Goal: Information Seeking & Learning: Learn about a topic

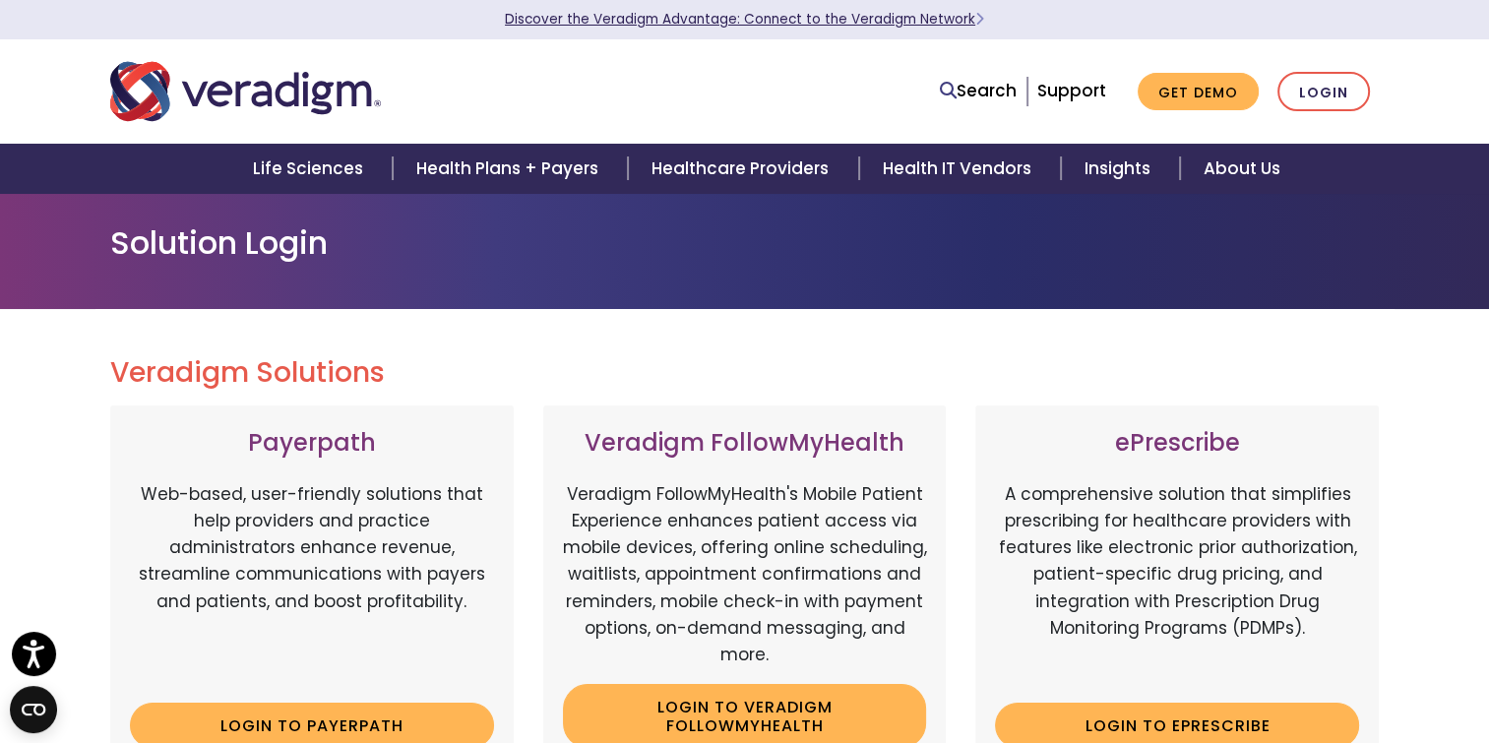
click at [640, 19] on link "Discover the Veradigm Advantage: Connect to the Veradigm Network" at bounding box center [744, 19] width 479 height 19
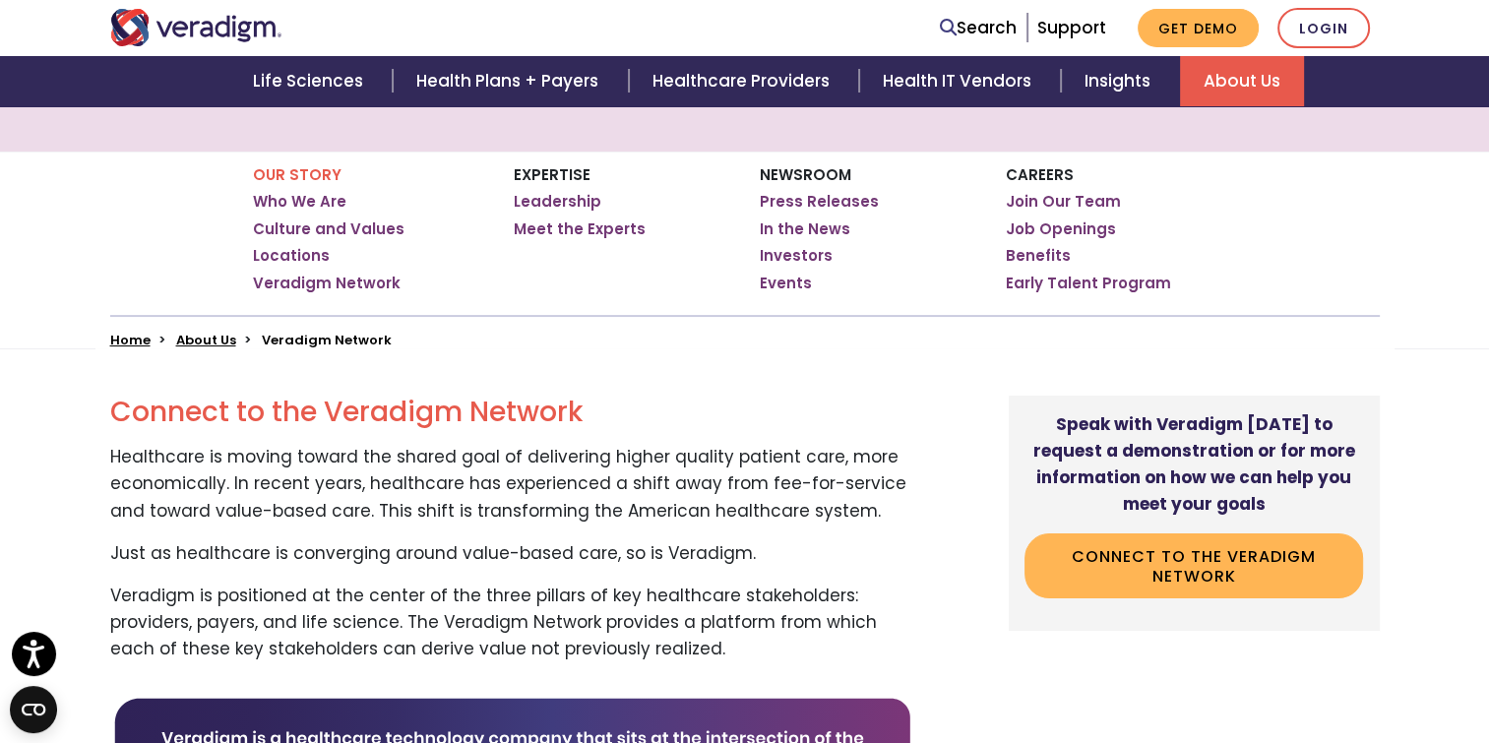
scroll to position [284, 0]
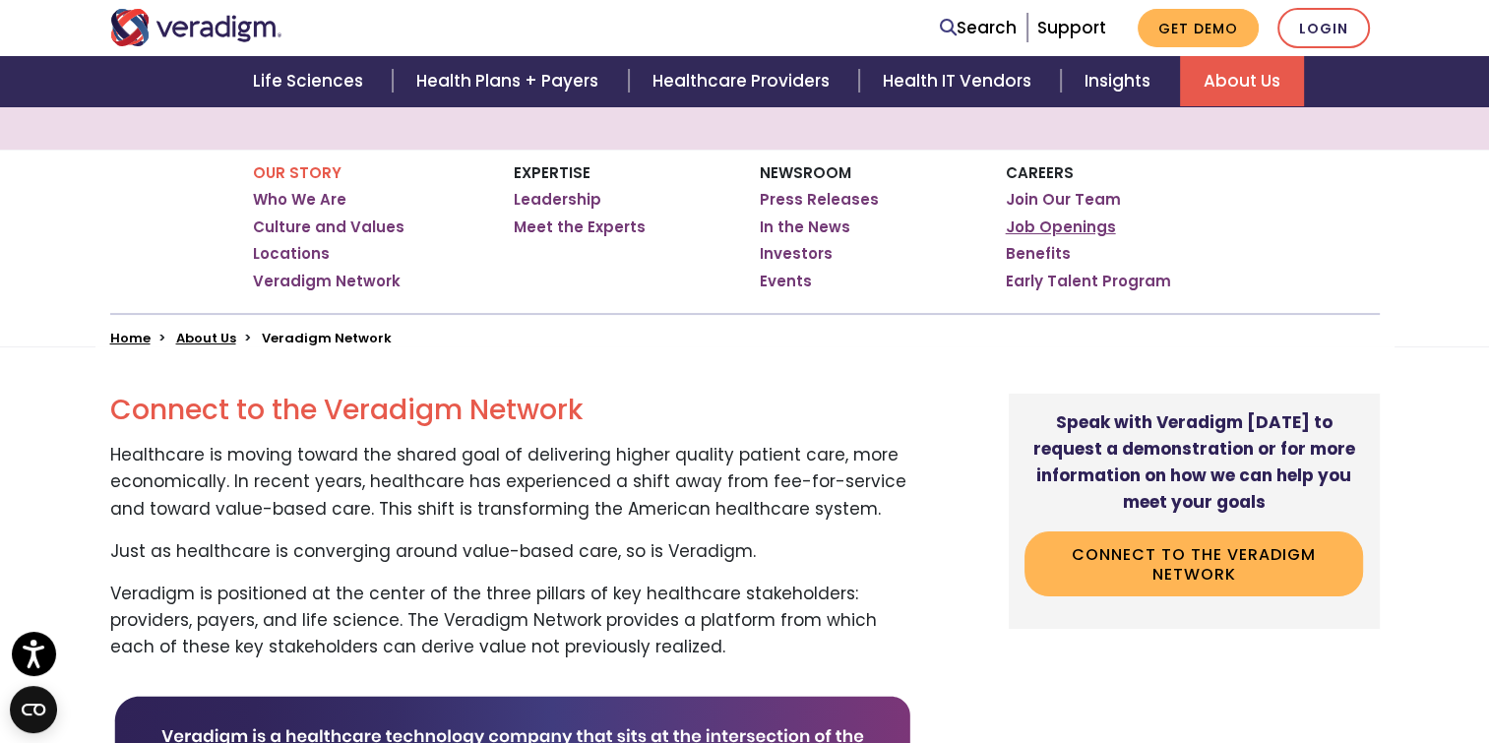
click at [1087, 223] on link "Job Openings" at bounding box center [1061, 228] width 110 height 20
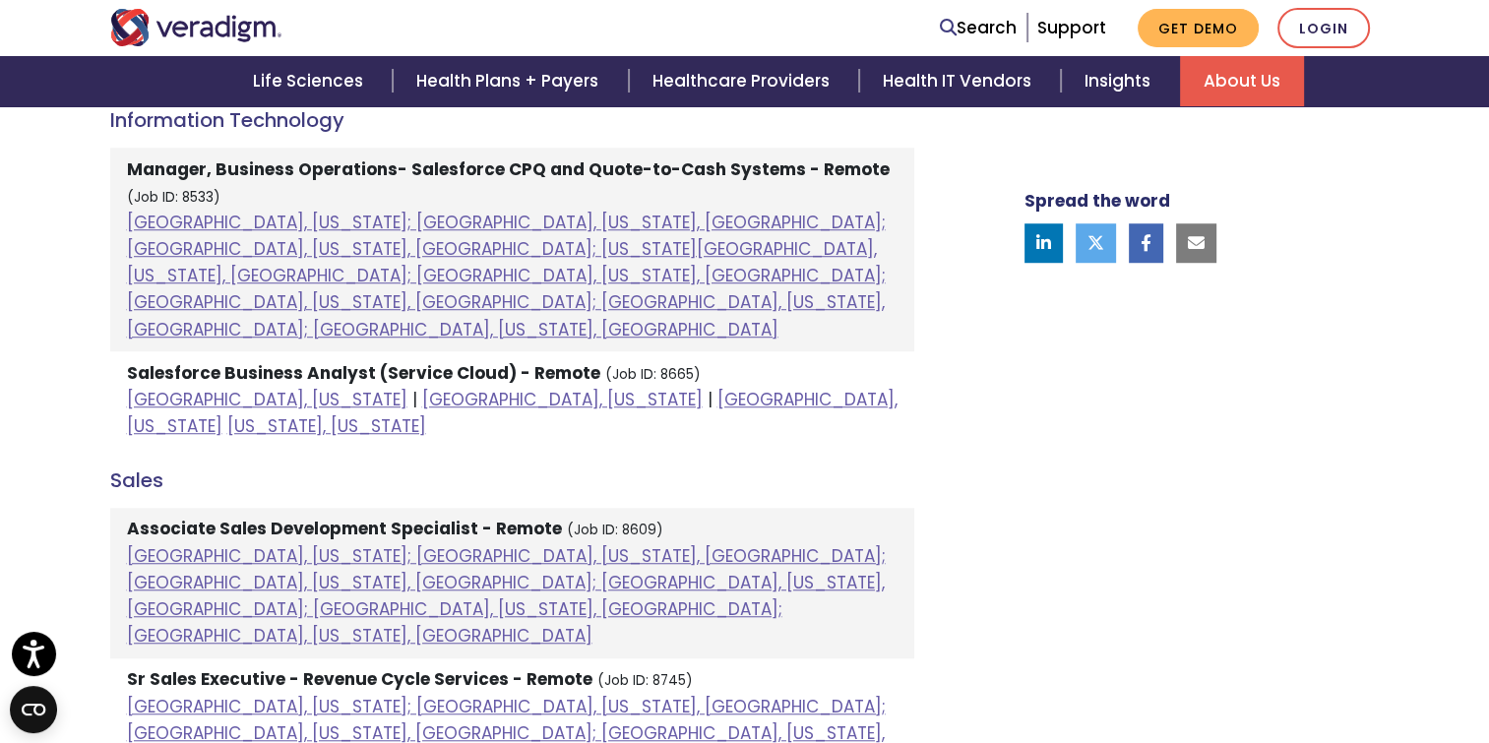
scroll to position [1362, 0]
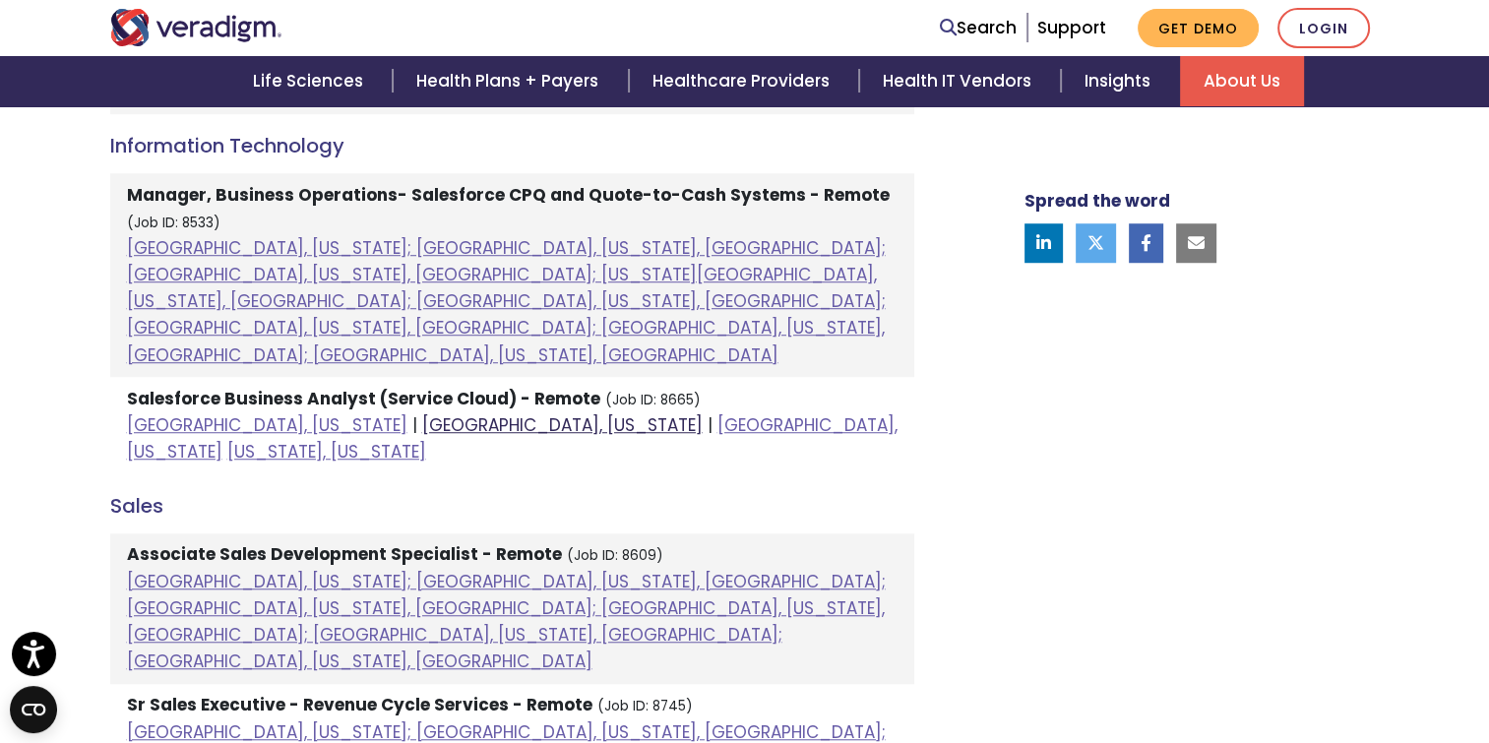
click at [422, 413] on link "Dallas, Texas" at bounding box center [562, 425] width 281 height 24
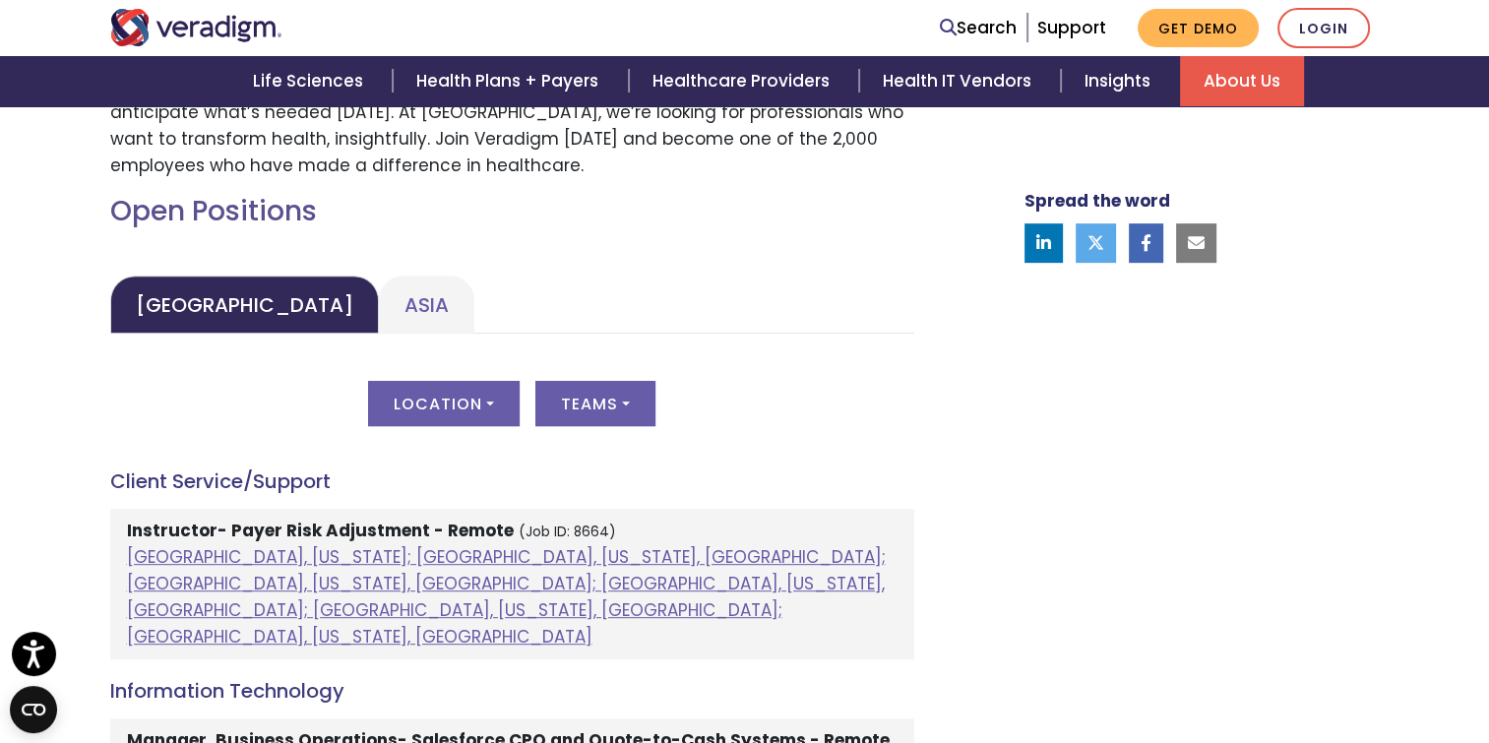
scroll to position [843, 0]
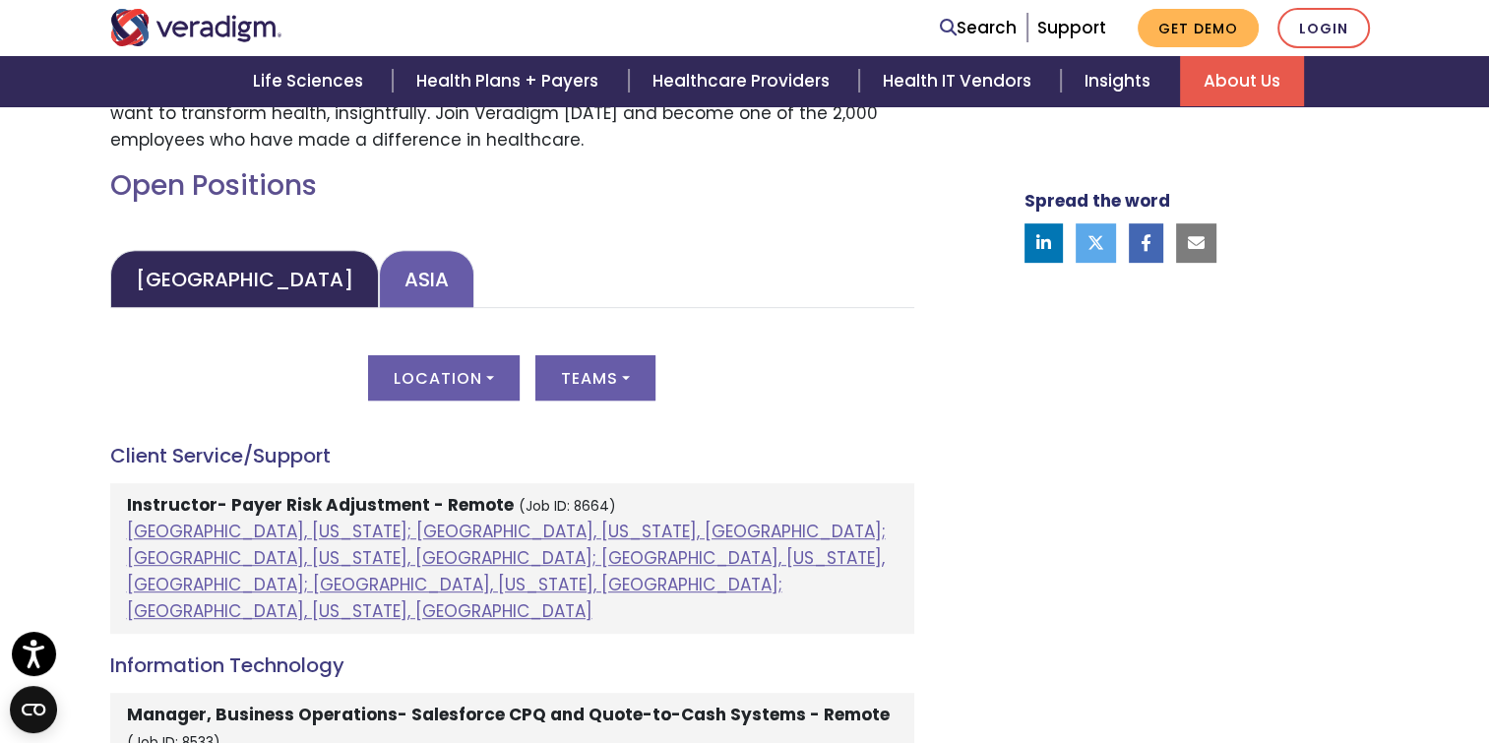
click at [379, 288] on link "Asia" at bounding box center [426, 279] width 95 height 58
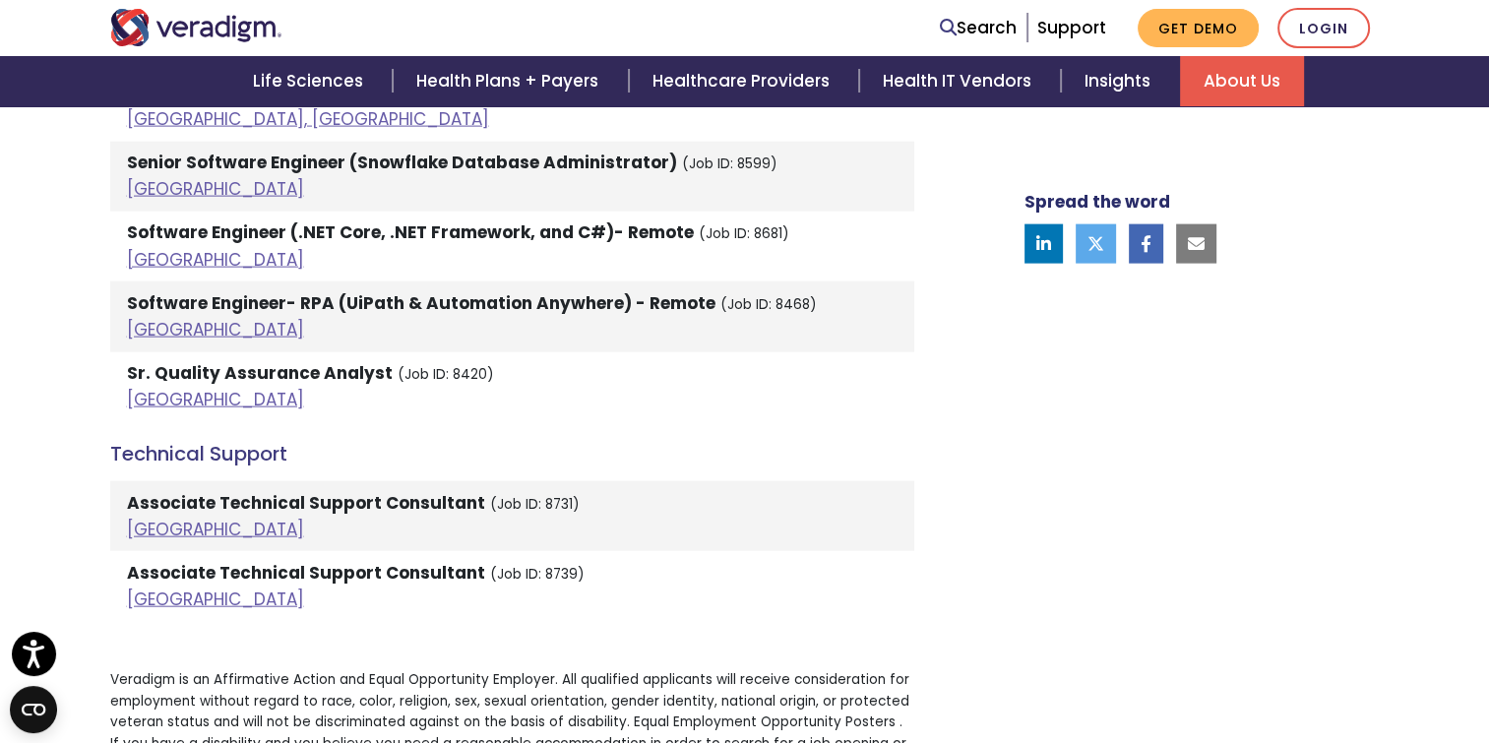
scroll to position [4355, 0]
click at [154, 517] on link "India" at bounding box center [215, 529] width 177 height 24
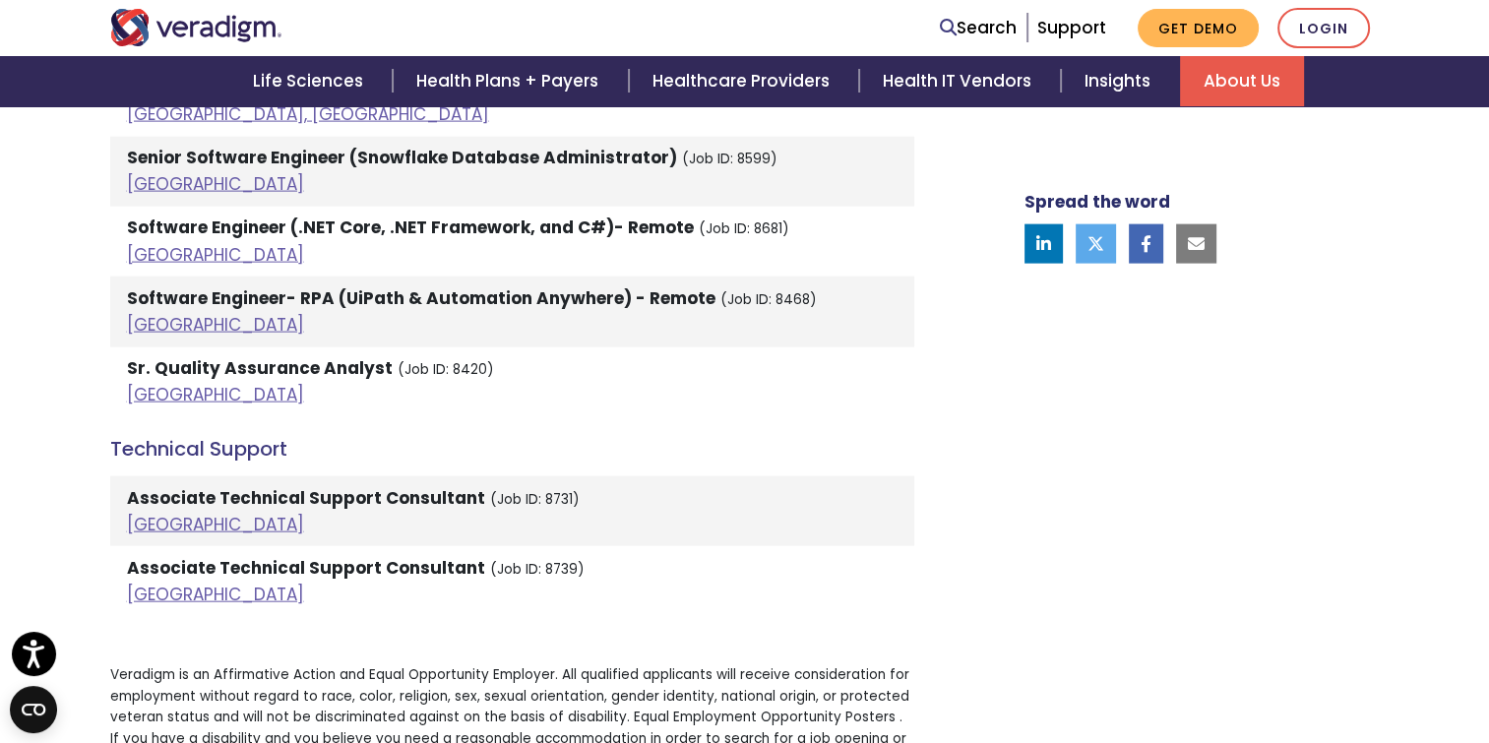
scroll to position [4361, 0]
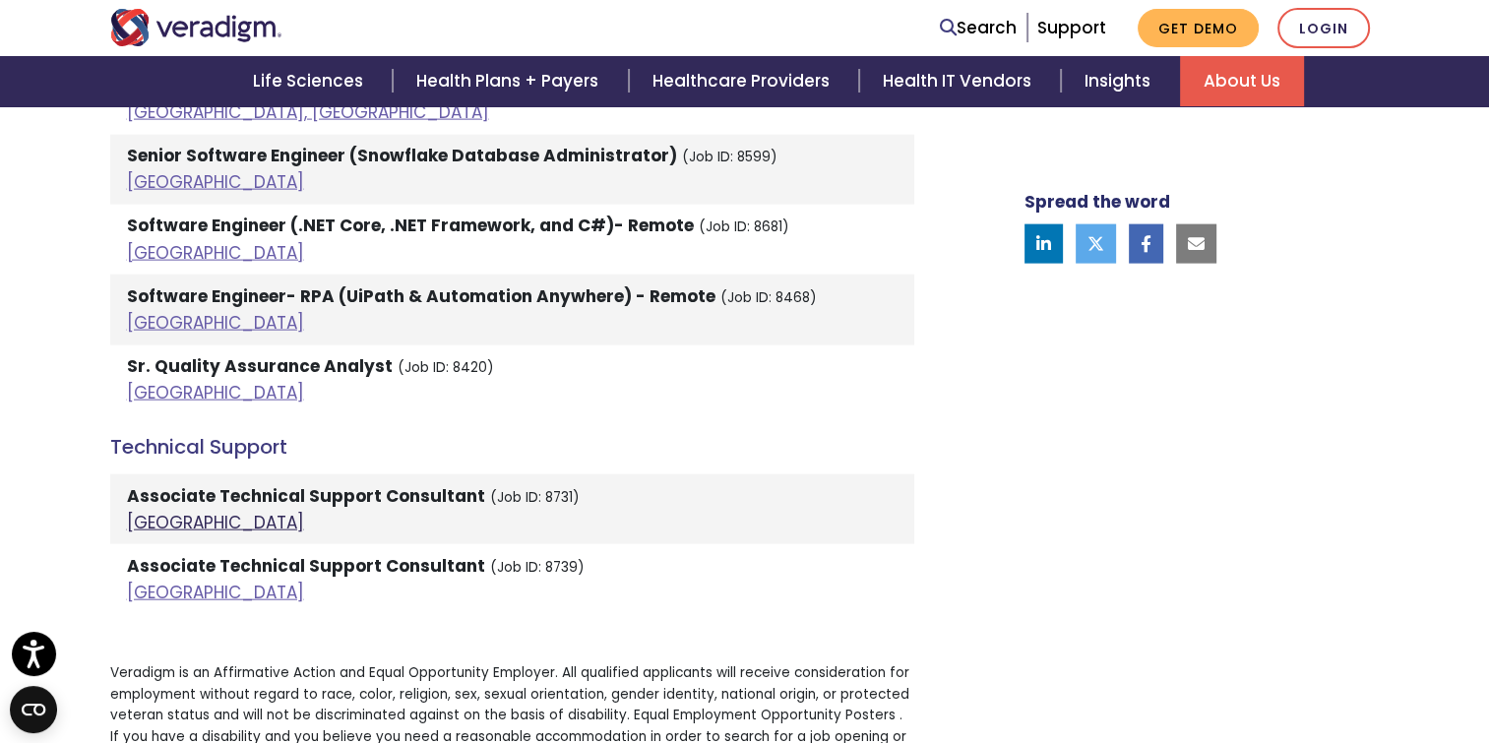
click at [146, 511] on link "India" at bounding box center [215, 523] width 177 height 24
